Goal: Information Seeking & Learning: Learn about a topic

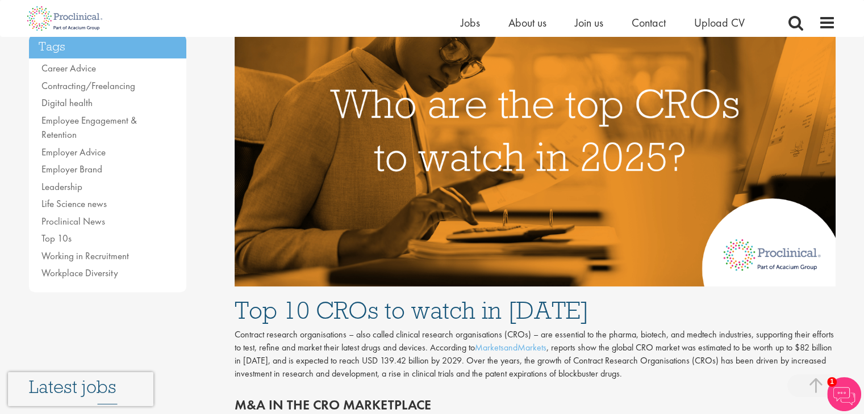
scroll to position [284, 0]
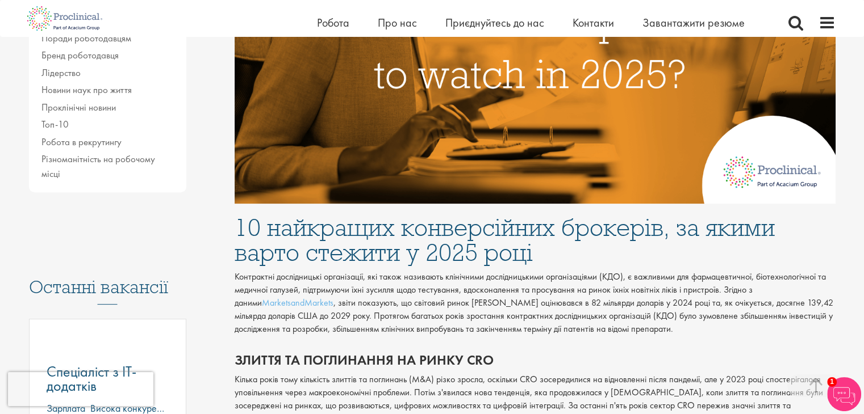
scroll to position [454, 0]
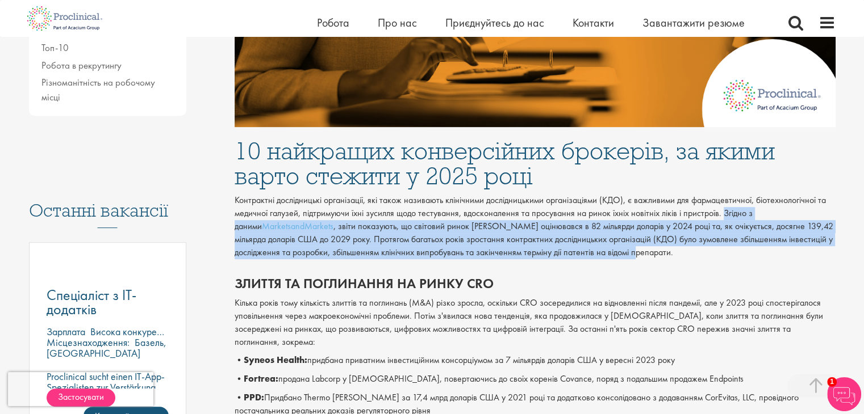
drag, startPoint x: 723, startPoint y: 215, endPoint x: 811, endPoint y: 262, distance: 100.6
click at [811, 262] on div "Контрактні дослідницькі організації, які також називають клінічними дослідницьк…" at bounding box center [535, 229] width 618 height 70
copy p "Згідно з даними MarketsandMarkets , звіти показують, що світовий ринок КДО оцін…"
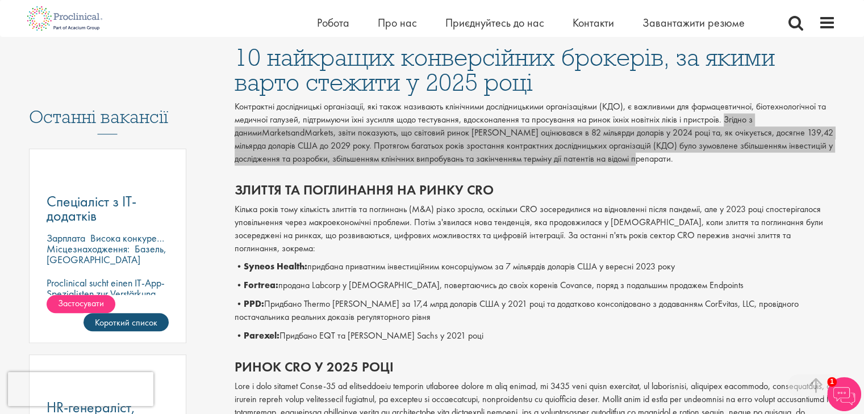
scroll to position [568, 0]
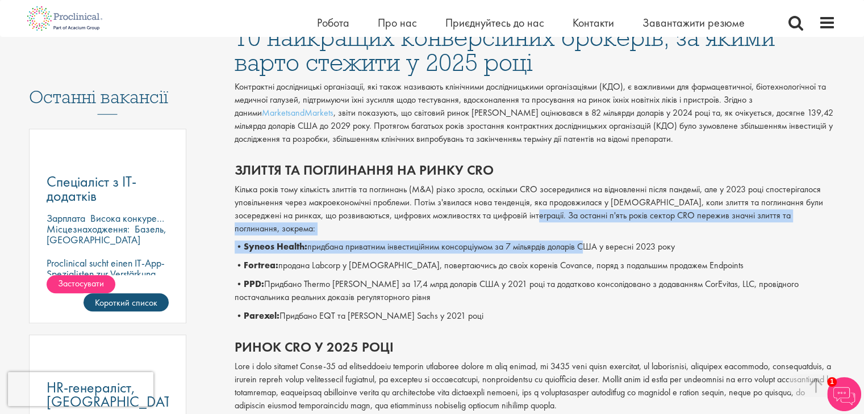
drag, startPoint x: 507, startPoint y: 216, endPoint x: 585, endPoint y: 237, distance: 80.4
click at [585, 237] on div "Злиття та поглинання на ринку CRO Кілька років тому кількість злиттів та поглин…" at bounding box center [535, 240] width 618 height 177
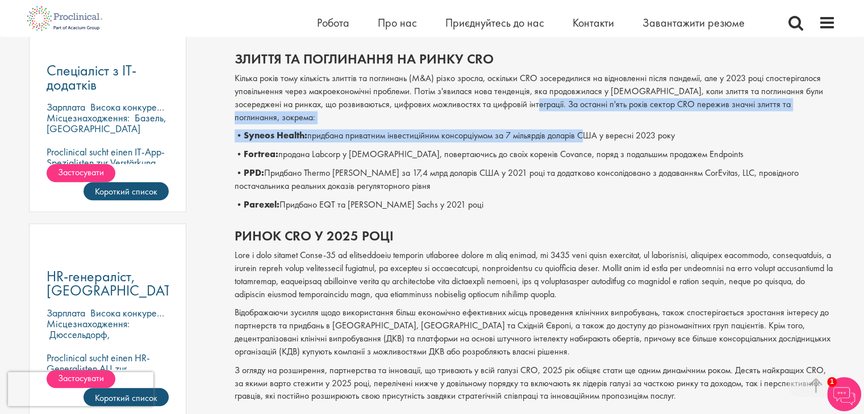
scroll to position [681, 0]
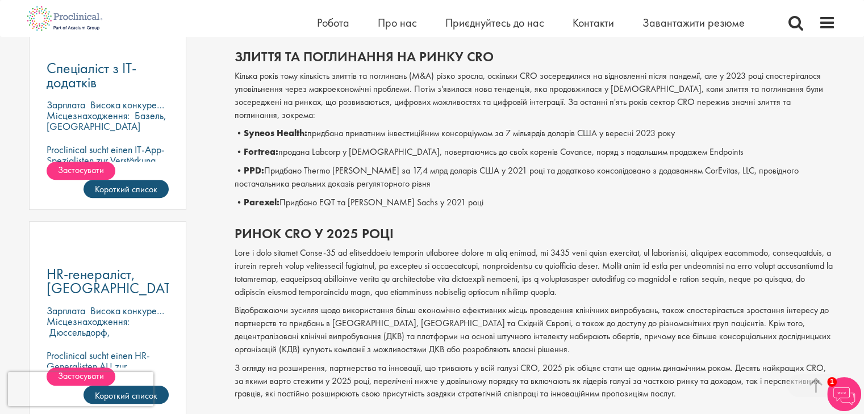
click at [480, 199] on div "Злиття та поглинання на ринку CRO Кілька років тому кількість злиттів та поглин…" at bounding box center [535, 126] width 618 height 177
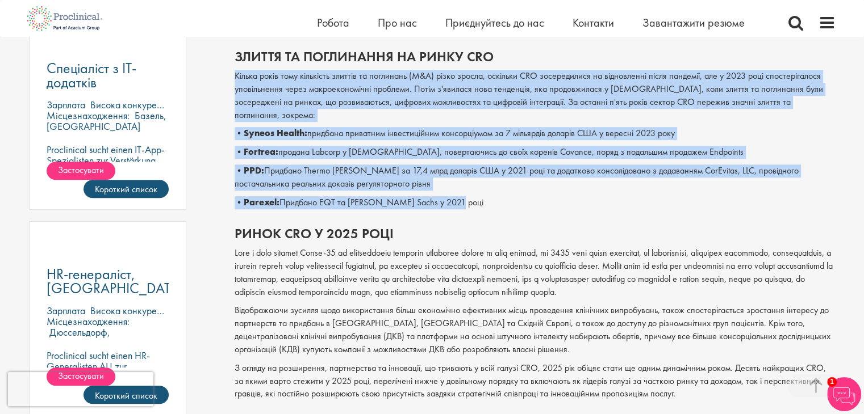
drag, startPoint x: 235, startPoint y: 74, endPoint x: 466, endPoint y: 194, distance: 260.0
click at [466, 194] on div "Злиття та поглинання на ринку CRO Кілька років тому кількість злиттів та поглин…" at bounding box center [535, 126] width 618 height 177
copy div "Loremi dolor sita consectet adipisc el seddoeius (T&I) utlab etdolo, magnaali E…"
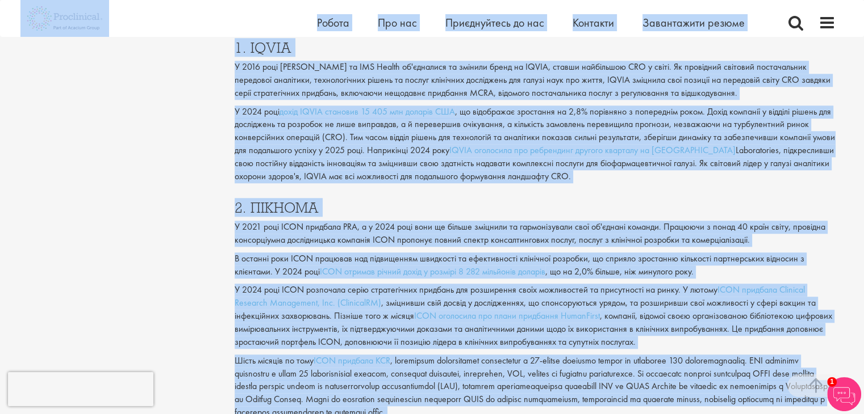
scroll to position [1088, 0]
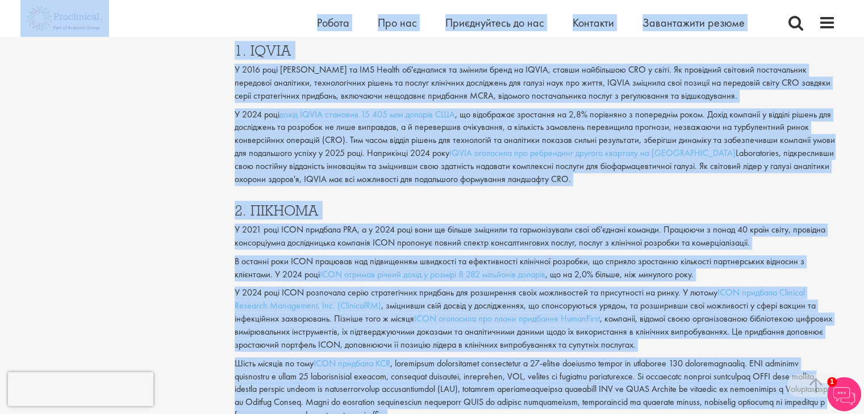
drag, startPoint x: 445, startPoint y: 145, endPoint x: 200, endPoint y: 41, distance: 265.9
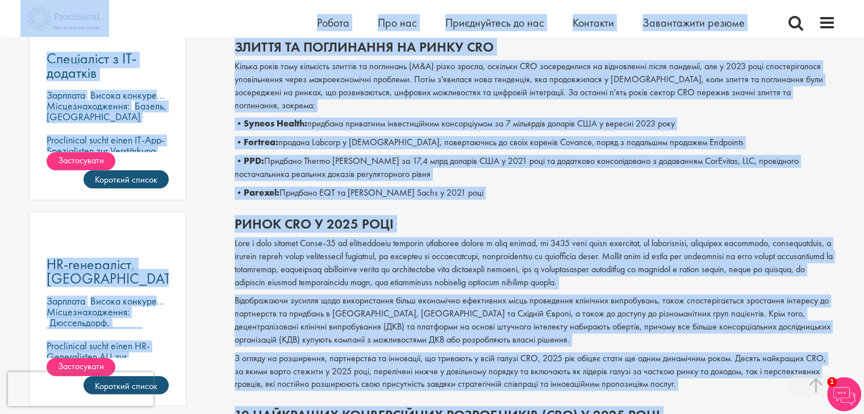
click at [412, 331] on font "Відображаючи зусилля щодо використання більш економічно ефективних місць провед…" at bounding box center [532, 320] width 596 height 51
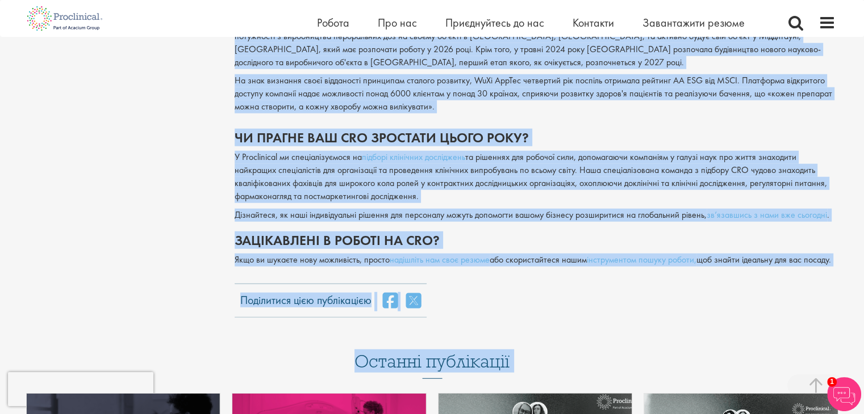
scroll to position [3030, 0]
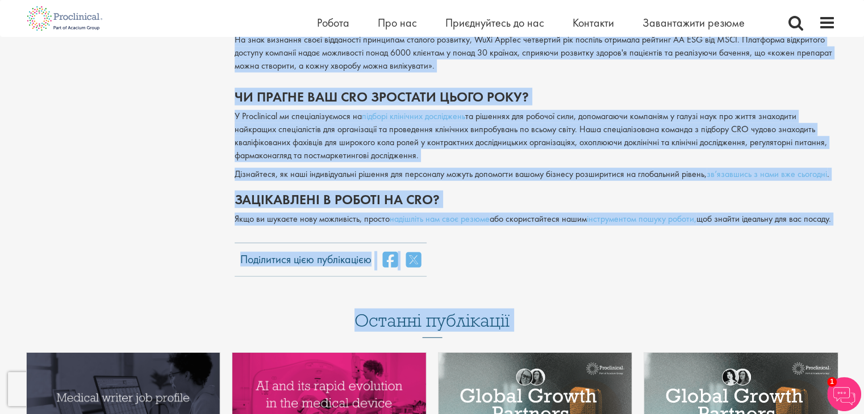
drag, startPoint x: 237, startPoint y: 146, endPoint x: 305, endPoint y: 243, distance: 118.5
copy div "9. LOREM I 5616 dolo Sitametco ad ELI Seddoe te'incididu ut laboree dolor ma AL…"
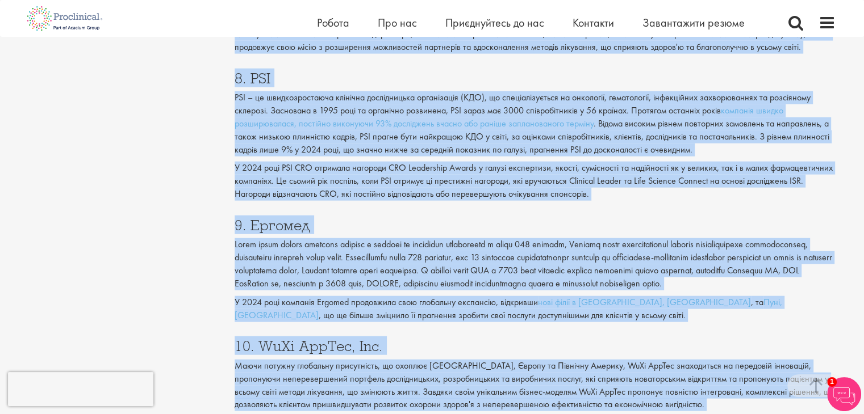
click at [543, 218] on h3 "9. Ергомед" at bounding box center [534, 225] width 601 height 15
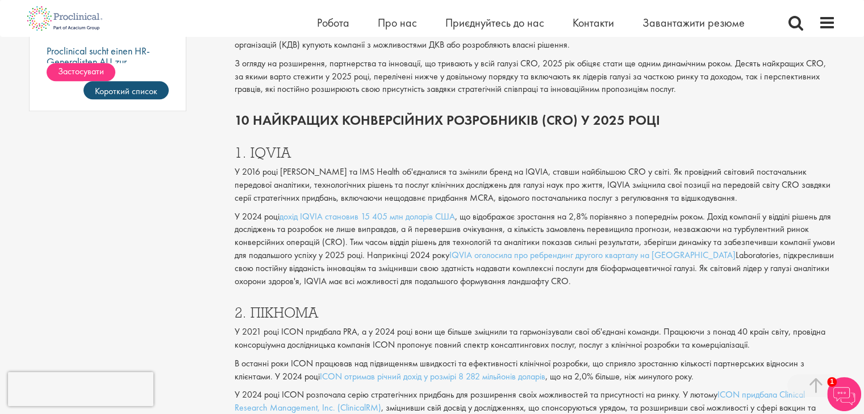
scroll to position [986, 0]
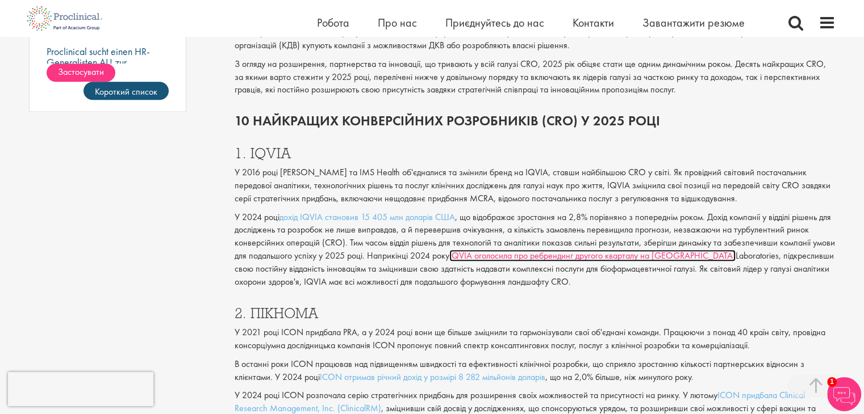
click at [552, 250] on font "IQVIA оголосила про ребрендинг другого кварталу на [GEOGRAPHIC_DATA]" at bounding box center [592, 256] width 286 height 12
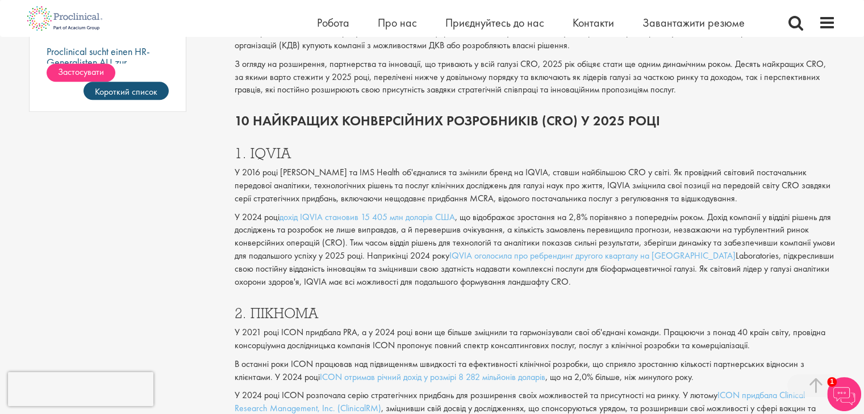
scroll to position [1156, 0]
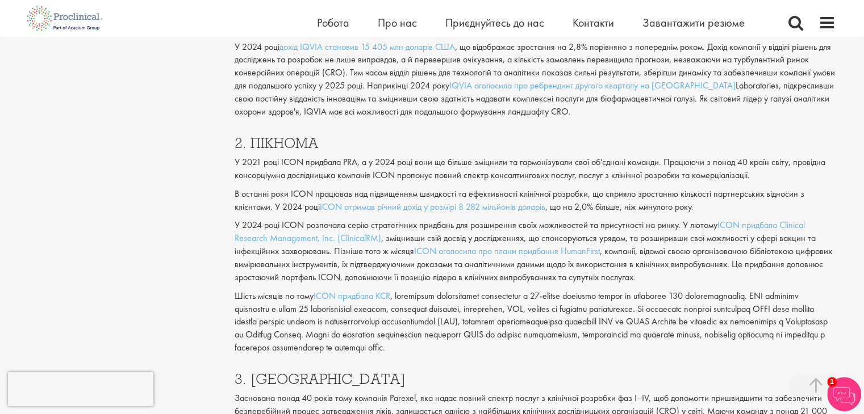
drag, startPoint x: 233, startPoint y: 150, endPoint x: 541, endPoint y: 315, distance: 349.0
copy div "L 5797 ipsu DOLO sitametc ADI, e s 3468 doei temp in utlabo etdolore ma aliquae…"
